Goal: Use online tool/utility: Utilize a website feature to perform a specific function

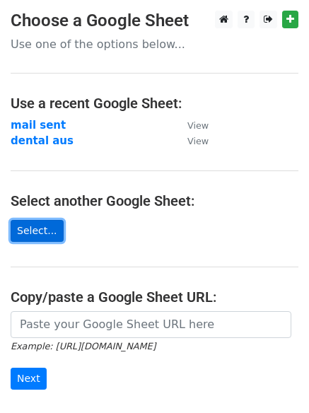
click at [30, 227] on link "Select..." at bounding box center [37, 231] width 53 height 22
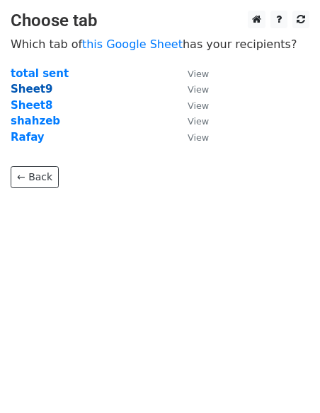
click at [34, 91] on strong "Sheet9" at bounding box center [32, 89] width 42 height 13
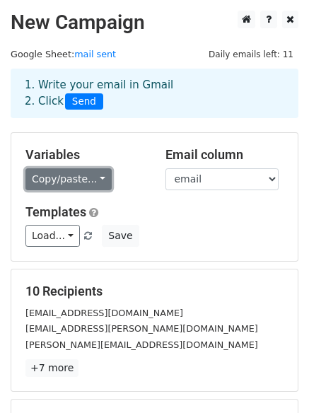
click at [88, 185] on link "Copy/paste..." at bounding box center [68, 179] width 86 height 22
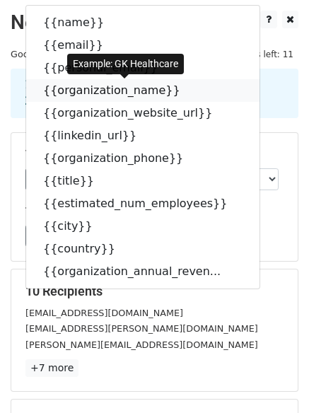
click at [153, 86] on link "{{organization_name}}" at bounding box center [142, 90] width 233 height 23
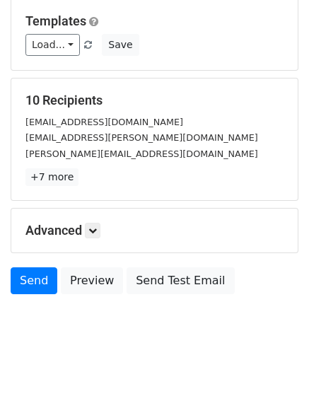
scroll to position [192, 0]
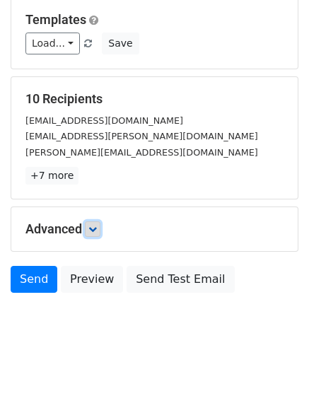
click at [97, 231] on icon at bounding box center [92, 229] width 8 height 8
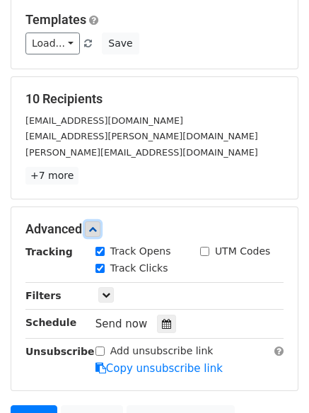
click at [100, 231] on link at bounding box center [93, 229] width 16 height 16
